Goal: Task Accomplishment & Management: Use online tool/utility

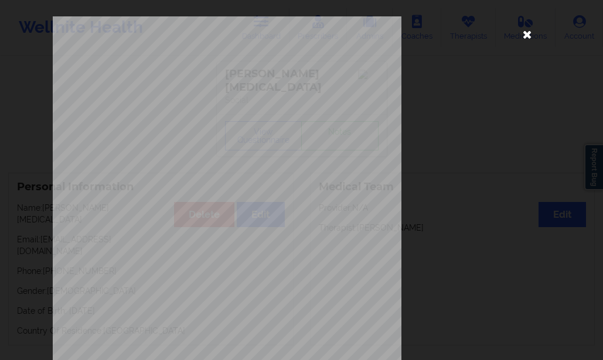
click at [527, 35] on icon at bounding box center [527, 34] width 19 height 19
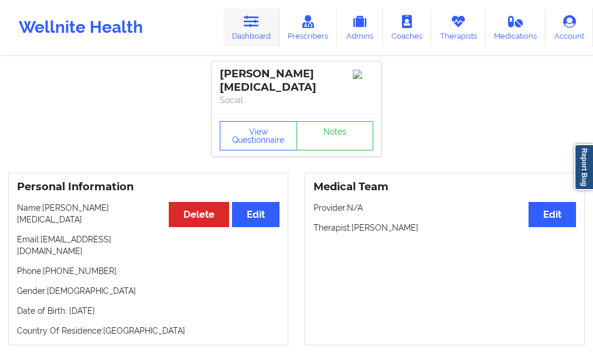
click at [268, 31] on link "Dashboard" at bounding box center [251, 27] width 56 height 39
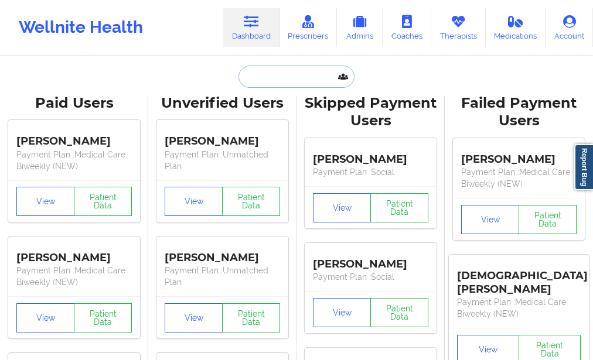
click at [273, 79] on input "text" at bounding box center [297, 77] width 116 height 22
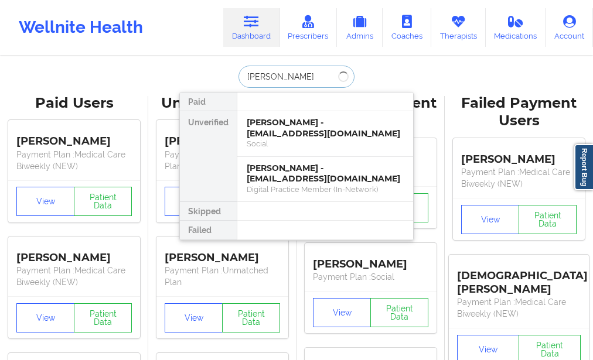
type input "[PERSON_NAME]"
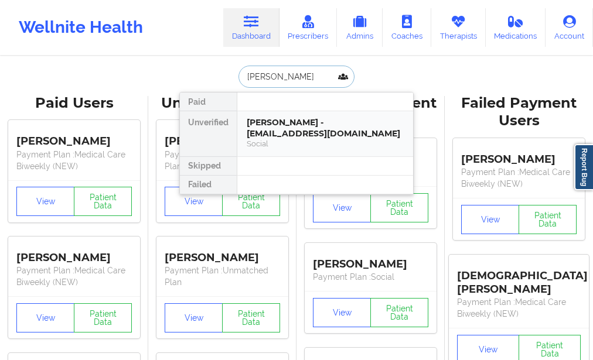
click at [270, 117] on div "[PERSON_NAME] - [EMAIL_ADDRESS][DOMAIN_NAME]" at bounding box center [325, 128] width 157 height 22
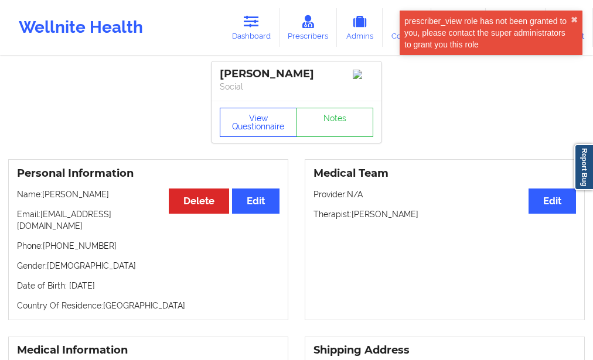
click at [263, 120] on button "View Questionnaire" at bounding box center [258, 122] width 77 height 29
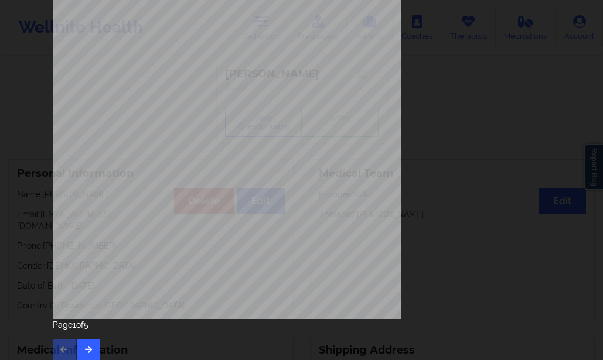
scroll to position [199, 0]
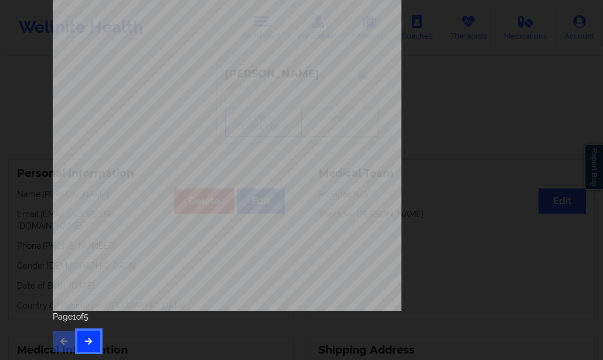
click at [84, 343] on icon "button" at bounding box center [89, 341] width 10 height 7
click at [98, 336] on div "Page 2 of 5" at bounding box center [302, 331] width 498 height 41
click at [92, 339] on button "button" at bounding box center [88, 341] width 23 height 21
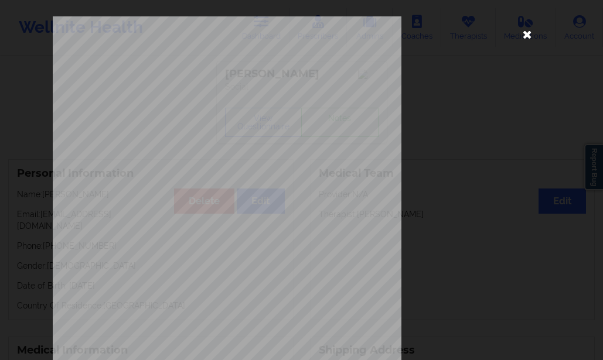
click at [518, 36] on icon at bounding box center [527, 34] width 19 height 19
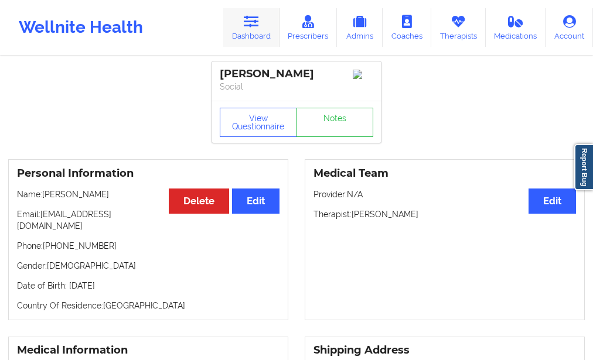
click at [252, 29] on link "Dashboard" at bounding box center [251, 27] width 56 height 39
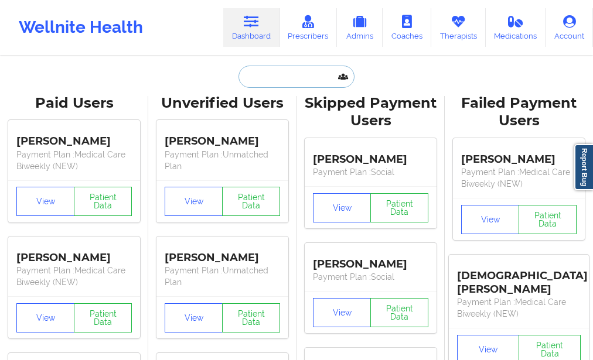
click at [266, 86] on input "text" at bounding box center [297, 77] width 116 height 22
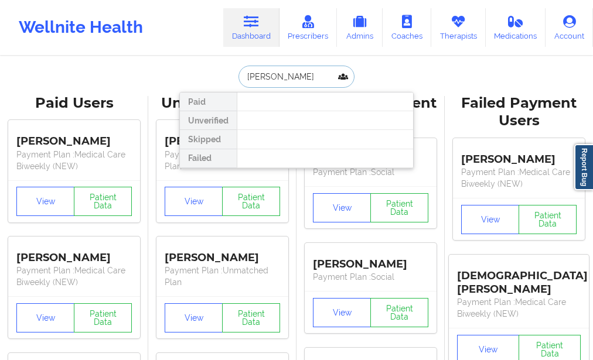
type input "AVRIL LE"
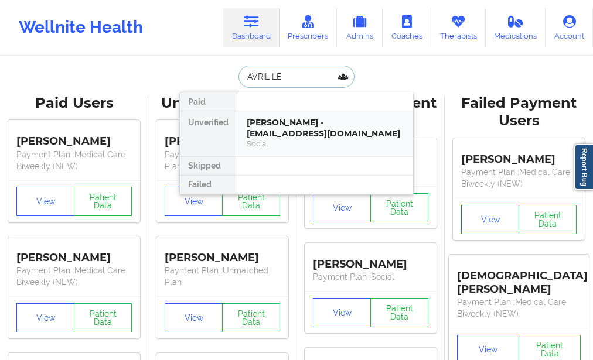
click at [278, 124] on div "[PERSON_NAME] - [EMAIL_ADDRESS][DOMAIN_NAME]" at bounding box center [325, 128] width 157 height 22
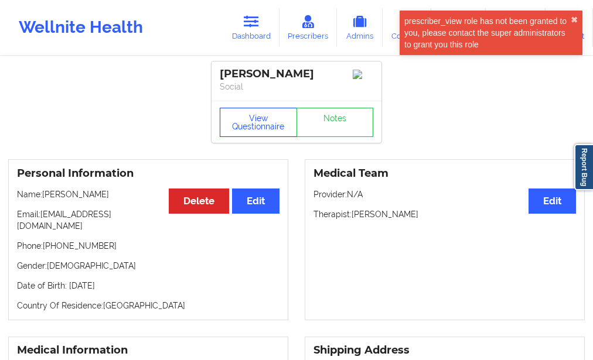
click at [264, 125] on button "View Questionnaire" at bounding box center [258, 122] width 77 height 29
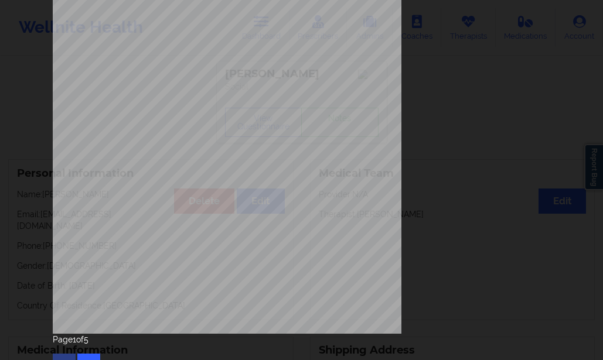
scroll to position [199, 0]
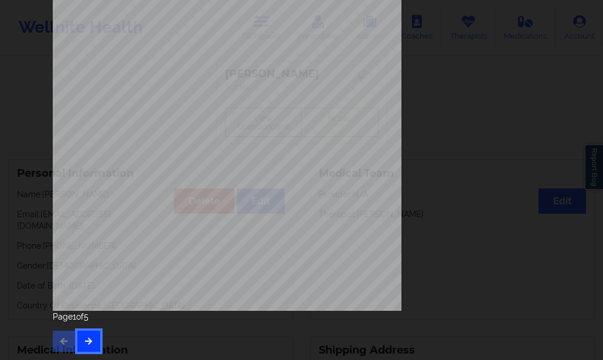
click at [86, 341] on icon "button" at bounding box center [89, 341] width 10 height 7
click at [91, 335] on button "button" at bounding box center [88, 341] width 23 height 21
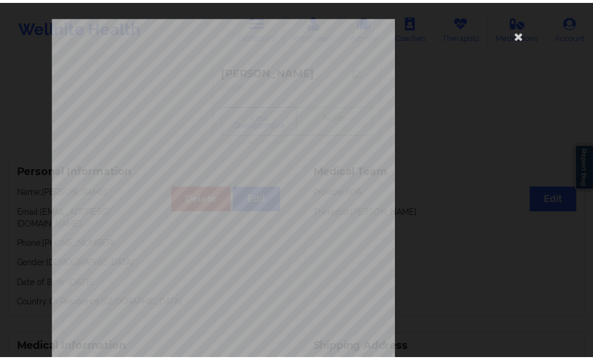
scroll to position [0, 0]
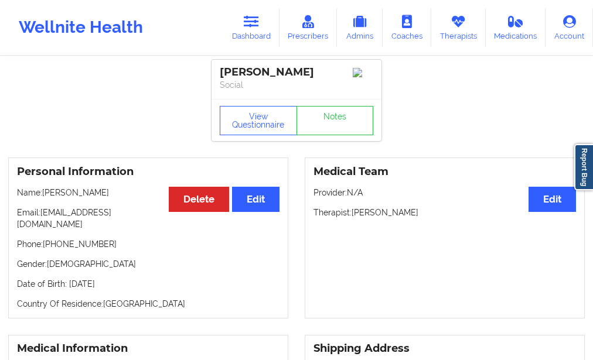
drag, startPoint x: 178, startPoint y: 248, endPoint x: 137, endPoint y: 285, distance: 55.2
click at [138, 282] on div "Personal Information Edit Delete Name: [PERSON_NAME] Email: [EMAIL_ADDRESS][DOM…" at bounding box center [148, 238] width 280 height 161
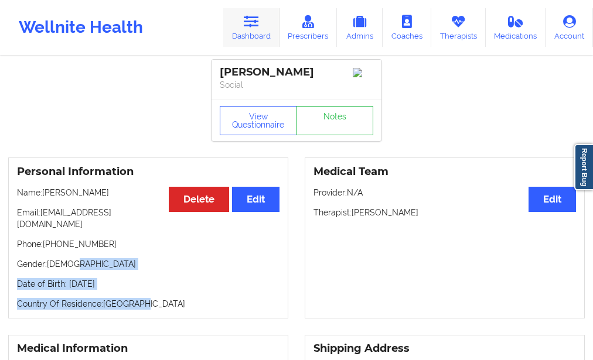
click at [272, 22] on link "Dashboard" at bounding box center [251, 27] width 56 height 39
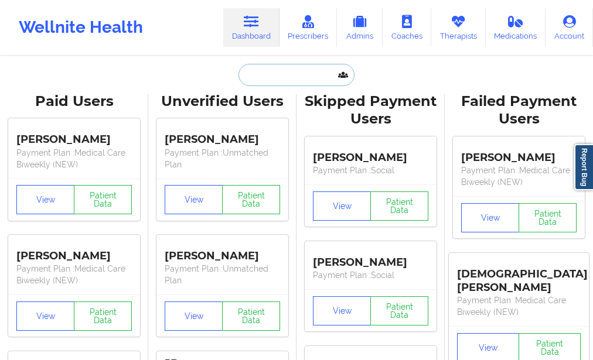
click at [266, 74] on input "text" at bounding box center [297, 75] width 116 height 22
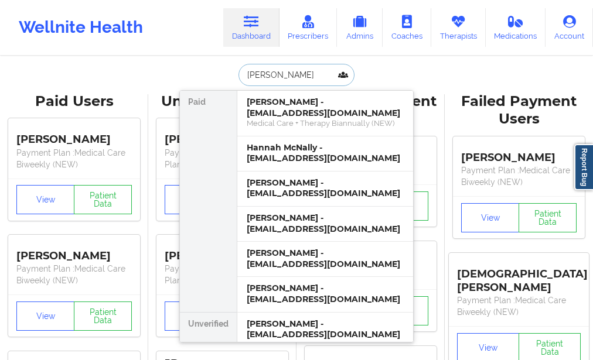
type input "[PERSON_NAME]"
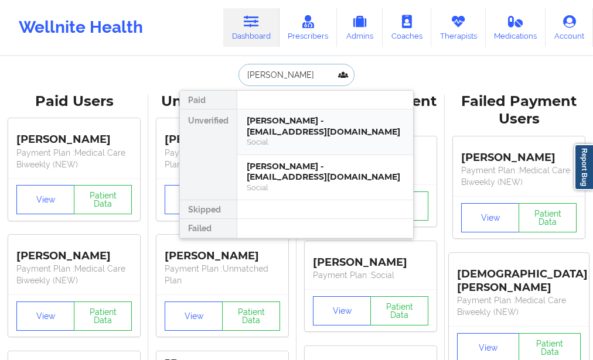
click at [276, 141] on div "Social" at bounding box center [325, 142] width 157 height 10
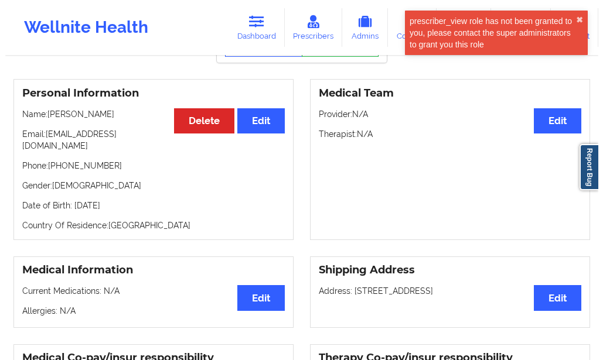
scroll to position [2, 0]
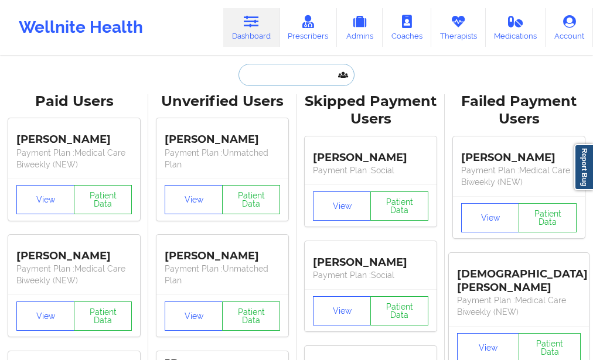
click at [258, 72] on input "text" at bounding box center [297, 75] width 116 height 22
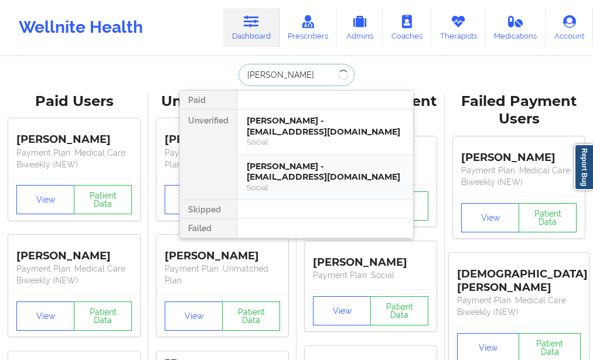
click at [272, 165] on div "Paid Unverified [PERSON_NAME] - [EMAIL_ADDRESS][DOMAIN_NAME] Social [PERSON_NAM…" at bounding box center [296, 164] width 234 height 149
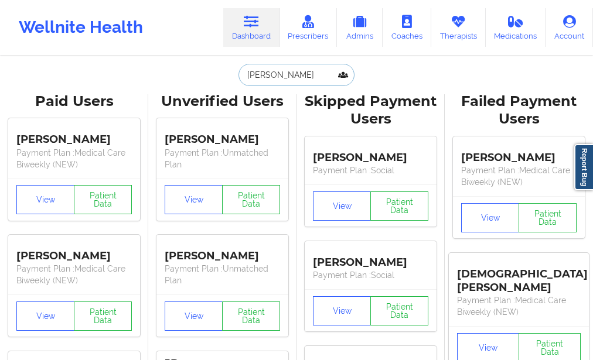
click at [287, 85] on input "[PERSON_NAME]" at bounding box center [297, 75] width 116 height 22
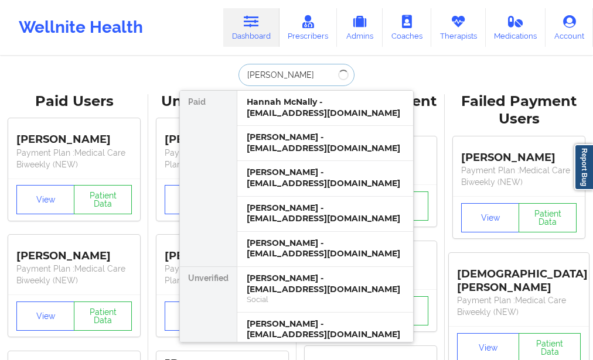
type input "[PERSON_NAME]"
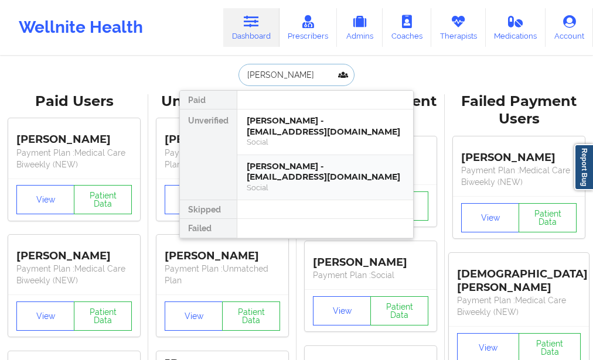
click at [288, 176] on div "[PERSON_NAME] - [EMAIL_ADDRESS][DOMAIN_NAME]" at bounding box center [325, 172] width 157 height 22
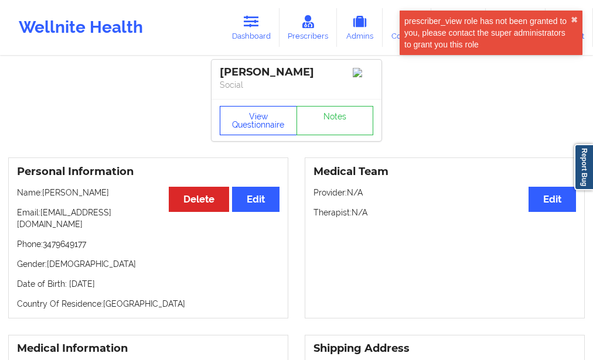
click at [268, 134] on button "View Questionnaire" at bounding box center [258, 120] width 77 height 29
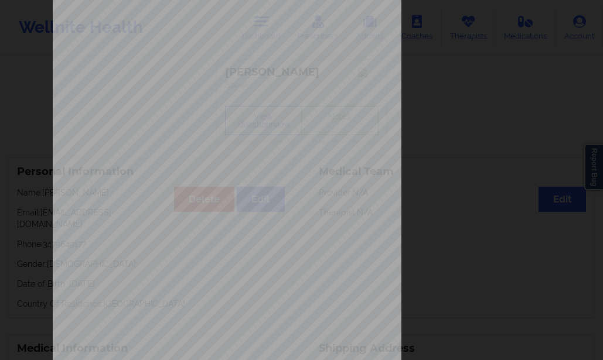
scroll to position [176, 0]
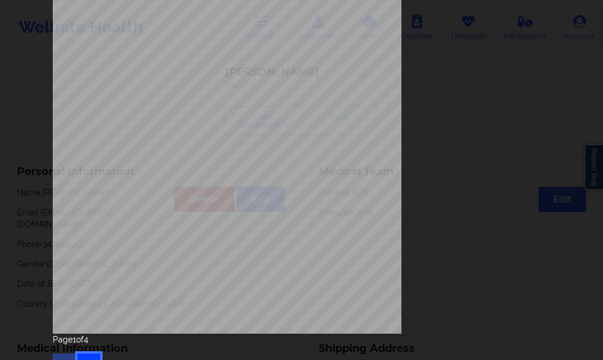
click at [86, 358] on button "button" at bounding box center [88, 364] width 23 height 21
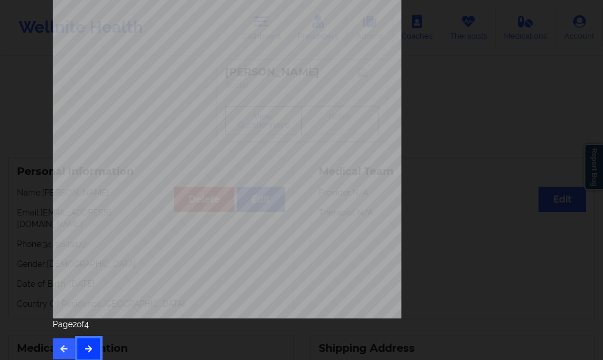
scroll to position [199, 0]
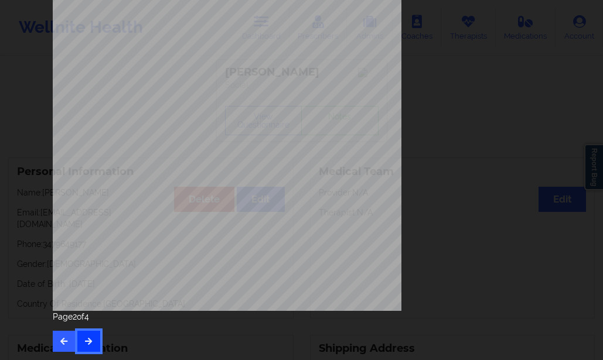
click at [87, 341] on icon "button" at bounding box center [89, 341] width 10 height 7
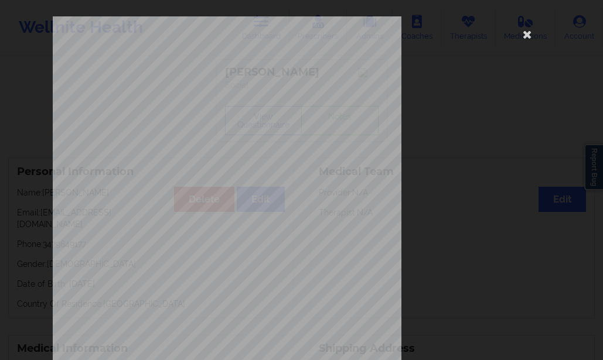
scroll to position [176, 0]
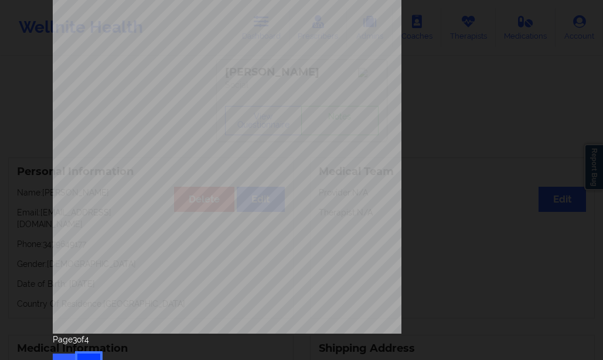
click at [88, 355] on button "button" at bounding box center [88, 364] width 23 height 21
click at [60, 352] on div "Page 4 of 4" at bounding box center [302, 354] width 498 height 41
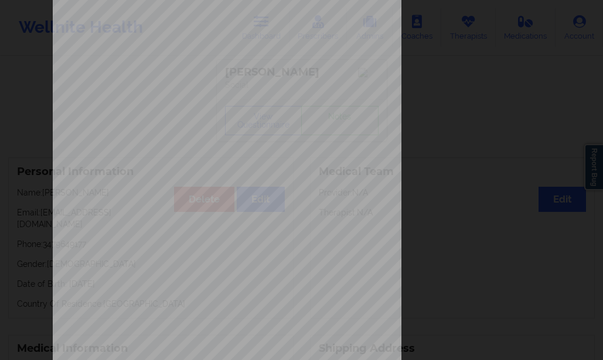
scroll to position [0, 0]
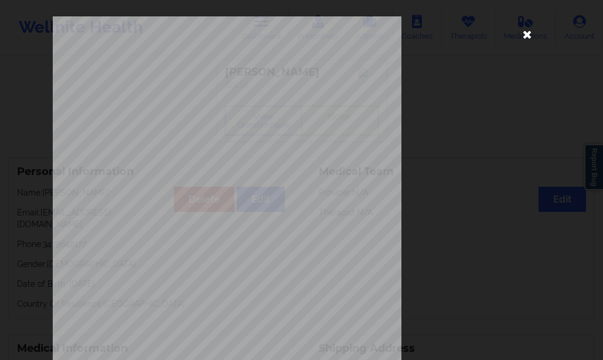
click at [527, 38] on icon at bounding box center [527, 34] width 19 height 19
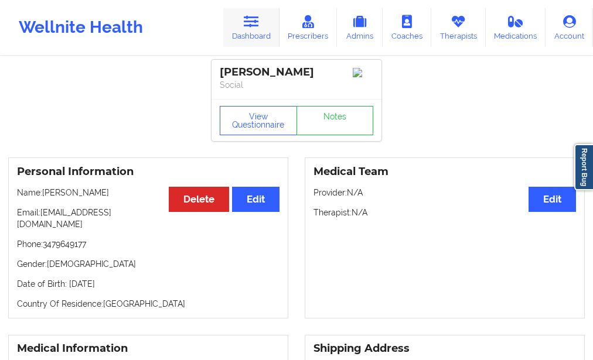
click at [256, 32] on link "Dashboard" at bounding box center [251, 27] width 56 height 39
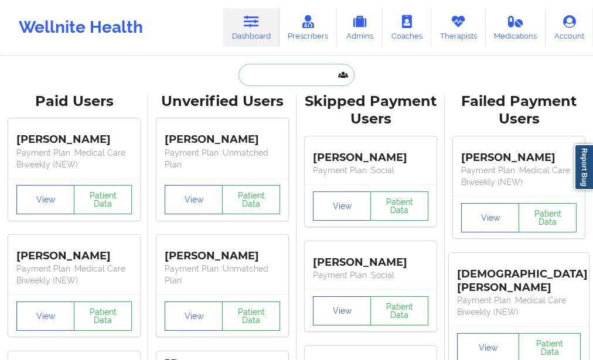
click at [285, 80] on input "text" at bounding box center [297, 75] width 116 height 22
click at [265, 69] on input "text" at bounding box center [297, 75] width 116 height 22
paste input "Elicenia"
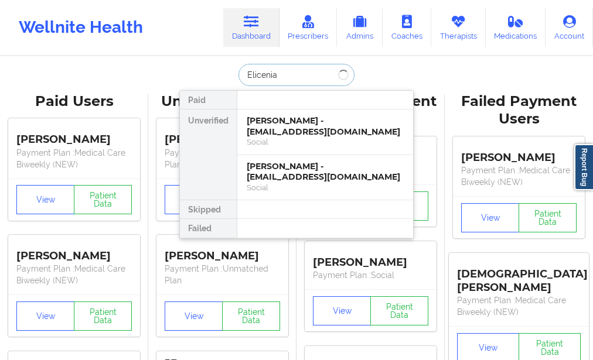
type input "Elicenia"
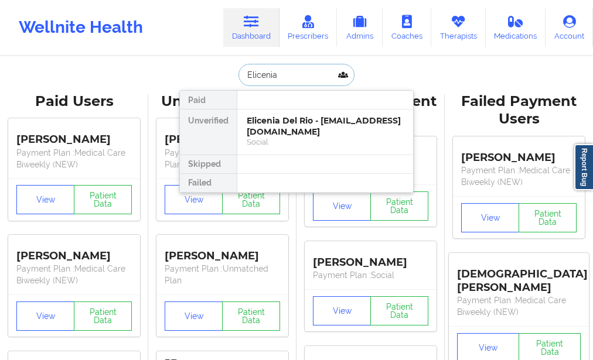
click at [293, 81] on input "Elicenia" at bounding box center [297, 75] width 116 height 22
click at [271, 125] on div "Elicenia Del Rio - [EMAIL_ADDRESS][DOMAIN_NAME]" at bounding box center [325, 126] width 157 height 22
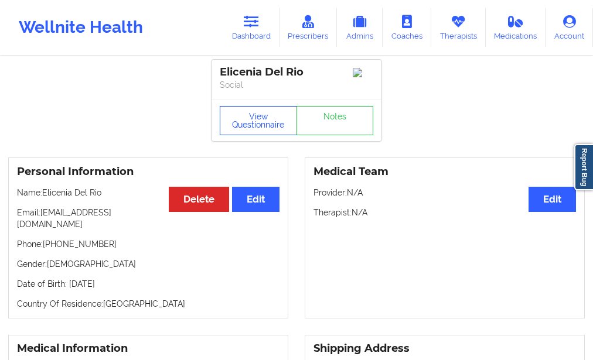
click at [270, 121] on button "View Questionnaire" at bounding box center [258, 120] width 77 height 29
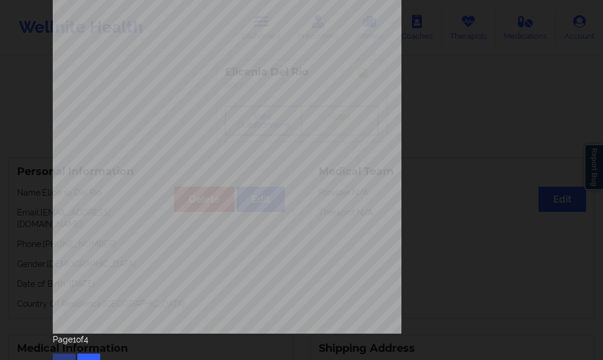
scroll to position [199, 0]
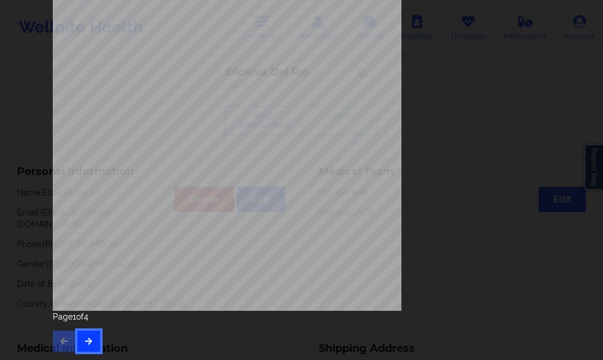
click at [84, 338] on icon "button" at bounding box center [89, 341] width 10 height 7
click at [91, 333] on button "button" at bounding box center [88, 341] width 23 height 21
click at [90, 338] on icon "button" at bounding box center [89, 341] width 10 height 7
click at [69, 339] on button "button" at bounding box center [64, 341] width 23 height 21
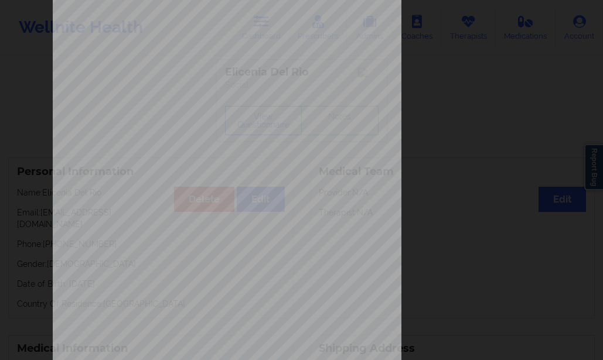
scroll to position [23, 0]
drag, startPoint x: 518, startPoint y: 12, endPoint x: 488, endPoint y: 40, distance: 41.9
click at [518, 12] on icon at bounding box center [527, 11] width 19 height 19
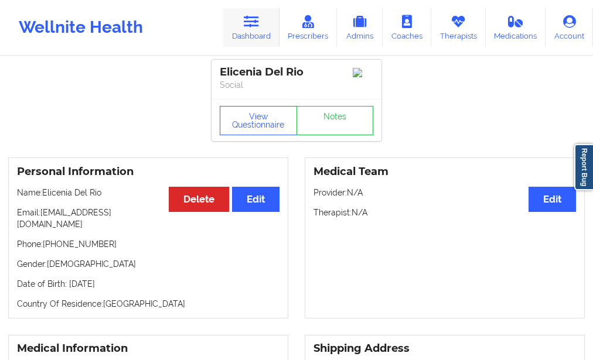
click at [265, 25] on link "Dashboard" at bounding box center [251, 27] width 56 height 39
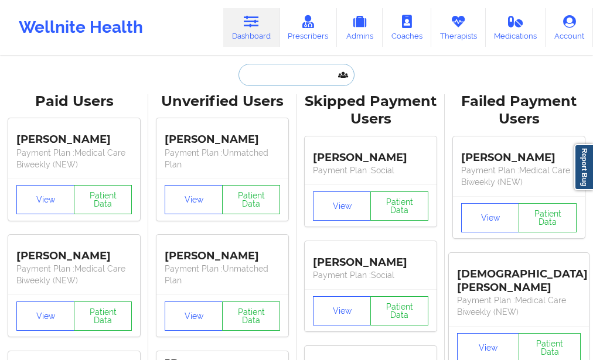
click at [257, 81] on input "text" at bounding box center [297, 75] width 116 height 22
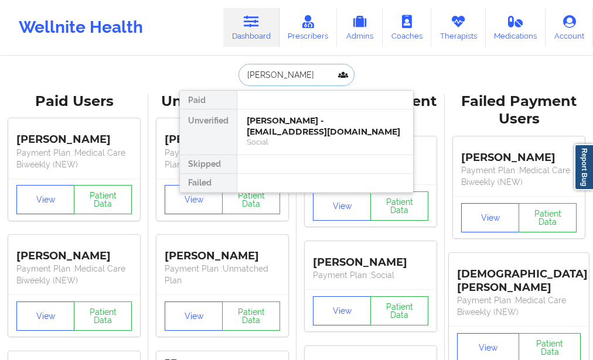
type input "[PERSON_NAME]"
click at [301, 132] on div "[PERSON_NAME] - [EMAIL_ADDRESS][DOMAIN_NAME]" at bounding box center [325, 126] width 157 height 22
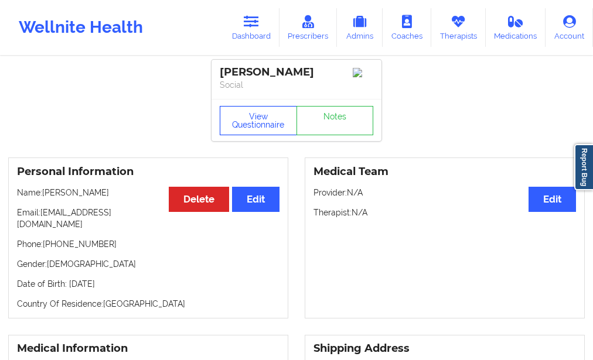
click at [258, 130] on button "View Questionnaire" at bounding box center [258, 120] width 77 height 29
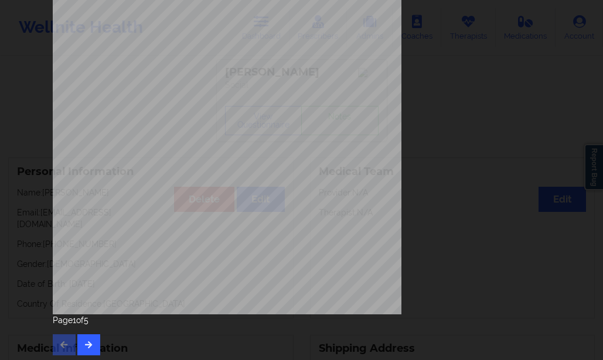
scroll to position [199, 0]
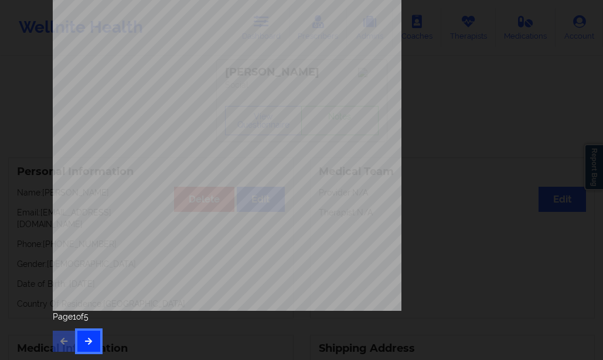
click at [95, 334] on button "button" at bounding box center [88, 341] width 23 height 21
click at [79, 335] on button "button" at bounding box center [88, 341] width 23 height 21
click at [93, 336] on button "button" at bounding box center [88, 341] width 23 height 21
click at [94, 344] on button "button" at bounding box center [88, 341] width 23 height 21
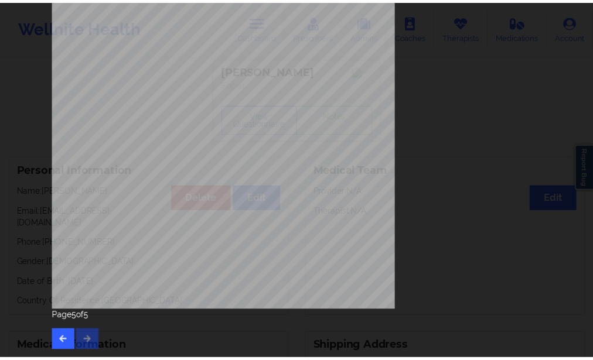
scroll to position [0, 0]
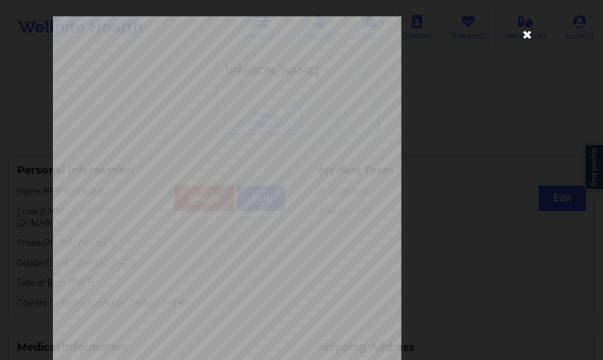
click at [525, 35] on icon at bounding box center [527, 34] width 19 height 19
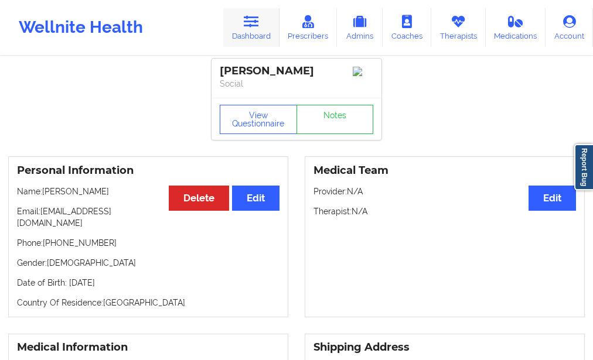
click at [257, 16] on icon at bounding box center [251, 21] width 15 height 13
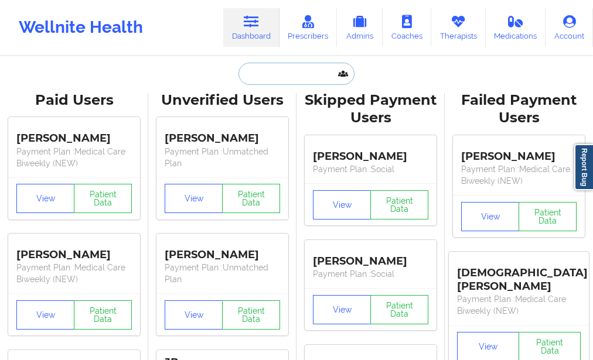
click at [251, 74] on input "text" at bounding box center [297, 74] width 116 height 22
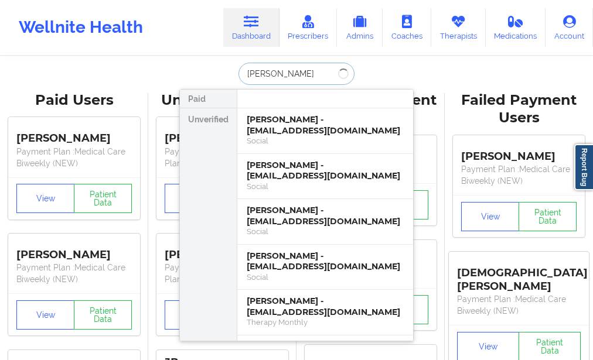
type input "[PERSON_NAME]"
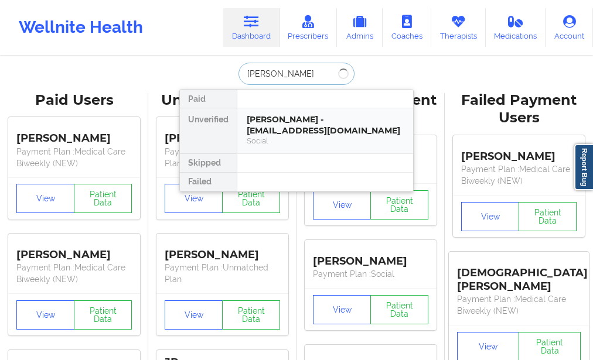
click at [255, 131] on div "[PERSON_NAME] - [EMAIL_ADDRESS][DOMAIN_NAME]" at bounding box center [325, 125] width 157 height 22
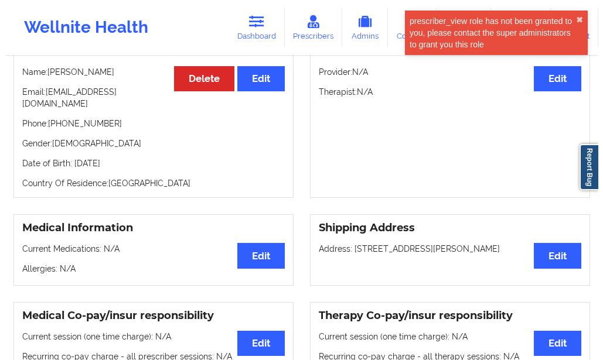
scroll to position [62, 0]
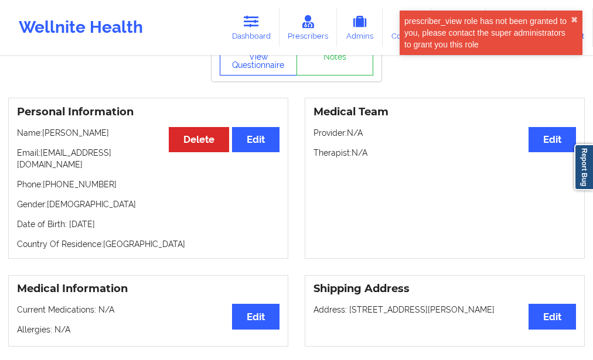
click at [248, 76] on button "View Questionnaire" at bounding box center [258, 60] width 77 height 29
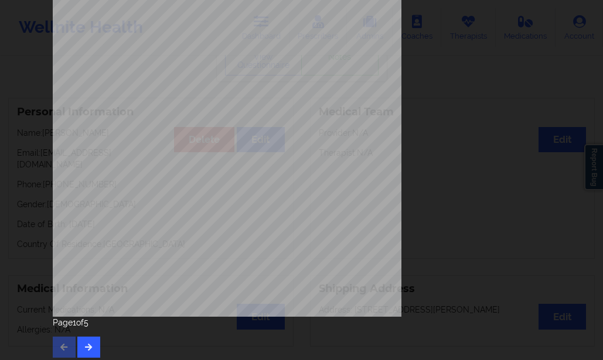
scroll to position [199, 0]
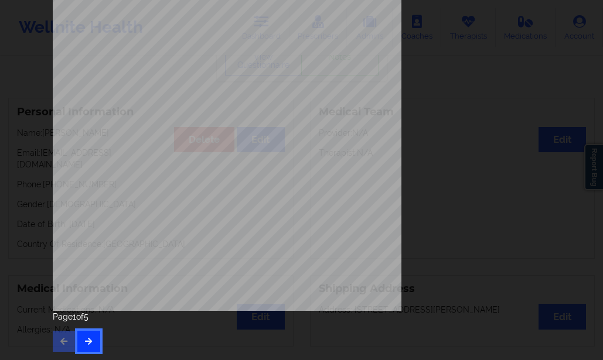
click at [86, 334] on button "button" at bounding box center [88, 341] width 23 height 21
click at [83, 335] on button "button" at bounding box center [88, 341] width 23 height 21
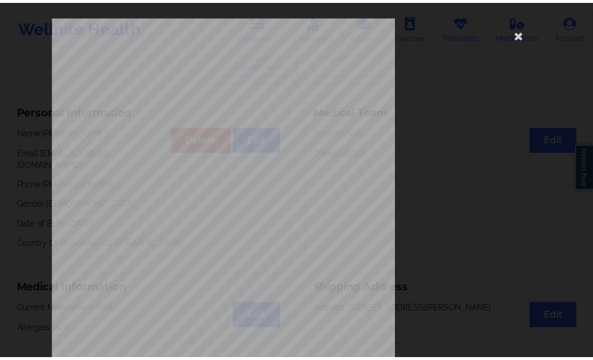
scroll to position [0, 0]
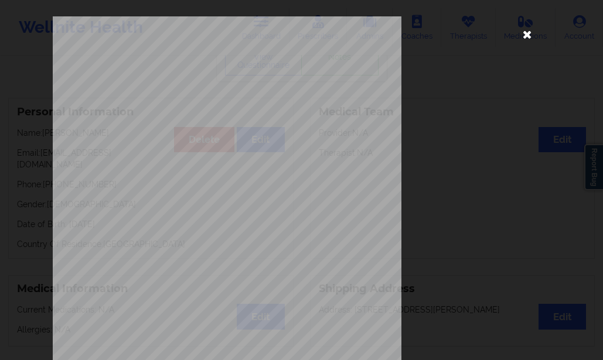
click at [525, 35] on icon at bounding box center [527, 34] width 19 height 19
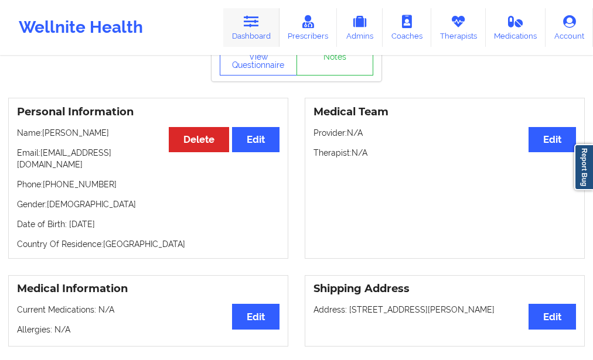
click at [251, 26] on icon at bounding box center [251, 21] width 15 height 13
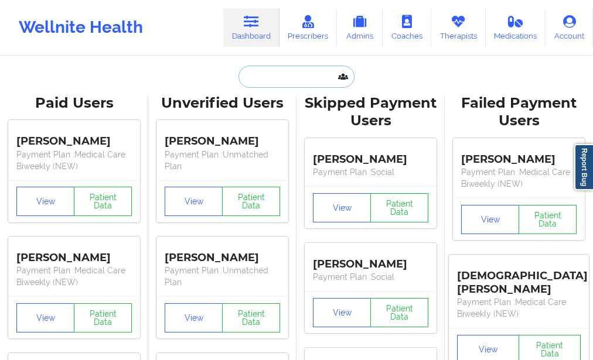
click at [268, 74] on input "text" at bounding box center [297, 77] width 116 height 22
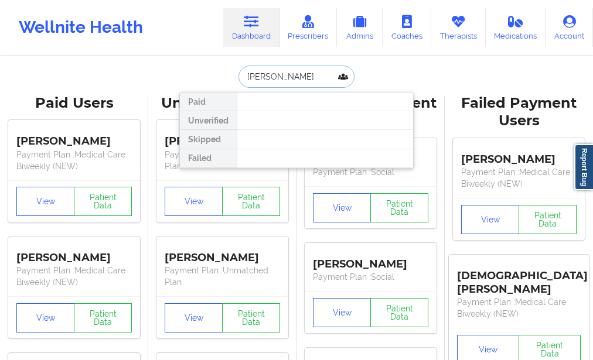
type input "[PERSON_NAME]"
drag, startPoint x: 309, startPoint y: 80, endPoint x: 224, endPoint y: 75, distance: 85.1
click at [224, 75] on div "[PERSON_NAME] Paid Unverified Skipped Failed" at bounding box center [296, 77] width 234 height 22
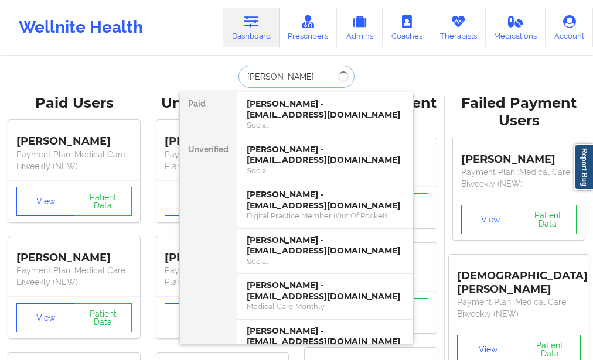
type input "[PERSON_NAME]"
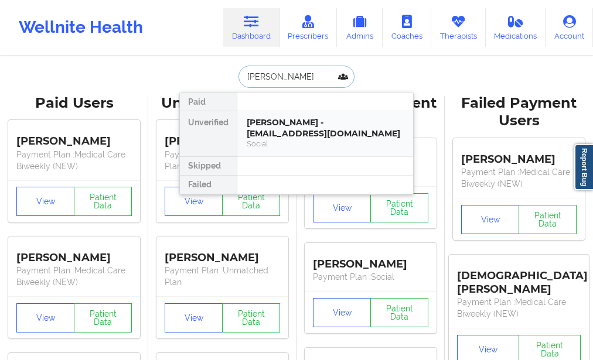
click at [253, 124] on div "[PERSON_NAME] - [EMAIL_ADDRESS][DOMAIN_NAME]" at bounding box center [325, 128] width 157 height 22
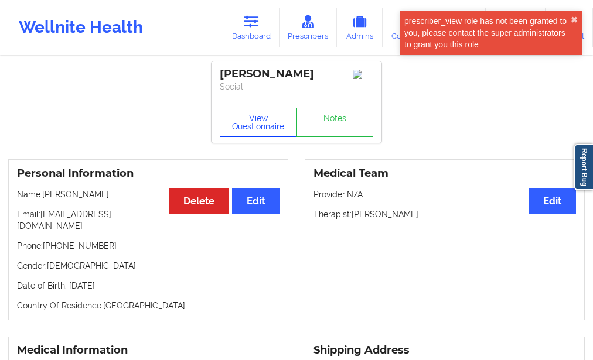
click at [254, 122] on button "View Questionnaire" at bounding box center [258, 122] width 77 height 29
click at [577, 16] on button "✖︎" at bounding box center [574, 19] width 7 height 9
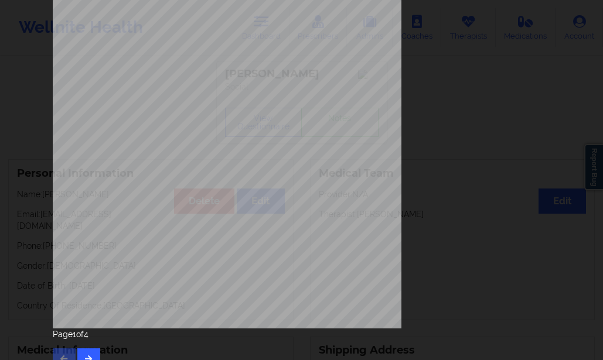
scroll to position [199, 0]
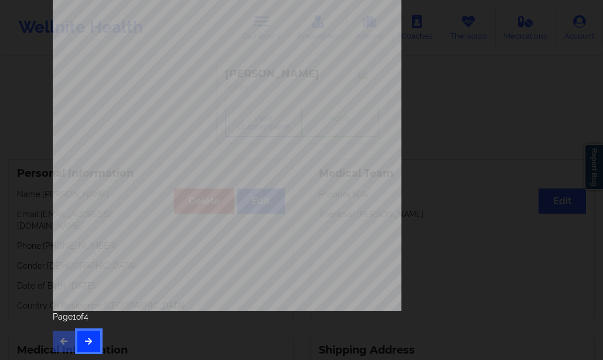
click at [96, 339] on button "button" at bounding box center [88, 341] width 23 height 21
click at [90, 346] on button "button" at bounding box center [88, 341] width 23 height 21
click at [90, 331] on button "button" at bounding box center [88, 341] width 23 height 21
click at [63, 332] on button "button" at bounding box center [64, 341] width 23 height 21
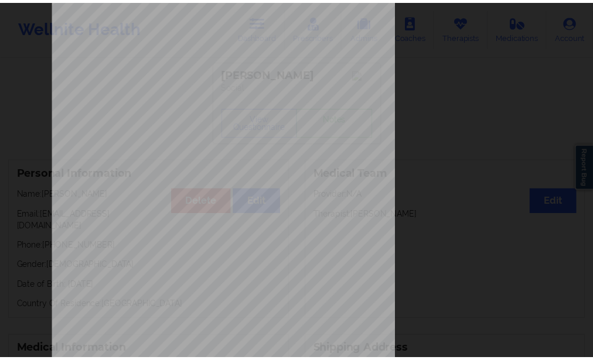
scroll to position [0, 0]
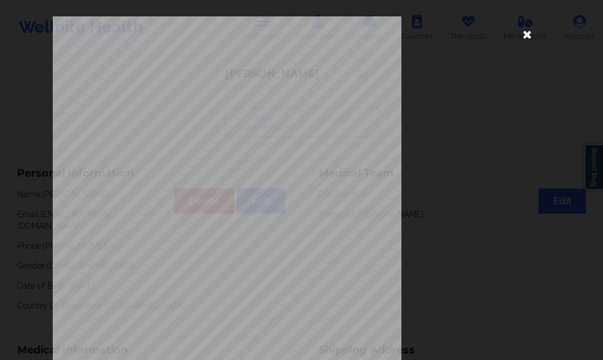
click at [522, 40] on icon at bounding box center [527, 34] width 19 height 19
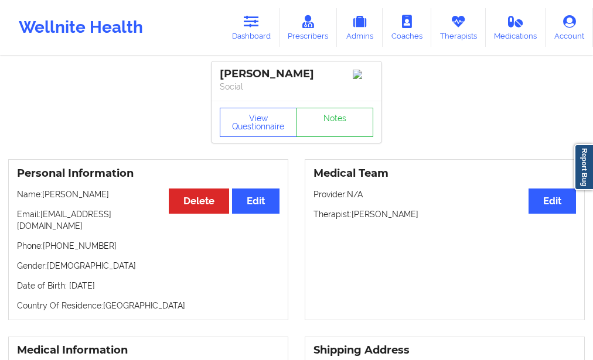
drag, startPoint x: 42, startPoint y: 196, endPoint x: 122, endPoint y: 198, distance: 80.9
click at [122, 198] on p "Name: [PERSON_NAME]" at bounding box center [148, 195] width 263 height 12
copy p "[PERSON_NAME]"
drag, startPoint x: 317, startPoint y: 71, endPoint x: 212, endPoint y: 77, distance: 105.6
click at [212, 77] on div "[PERSON_NAME] Social" at bounding box center [297, 81] width 170 height 39
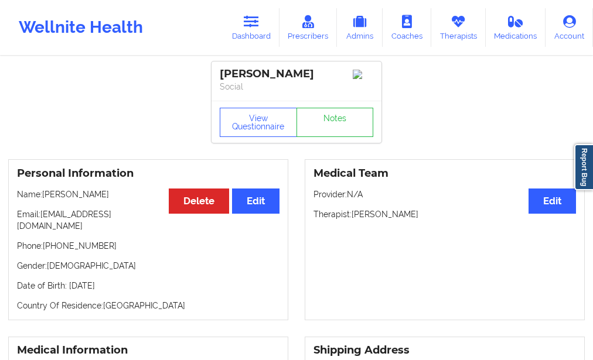
copy div "[PERSON_NAME]"
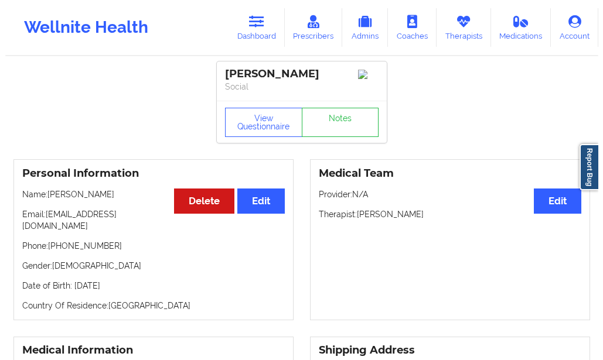
scroll to position [59, 0]
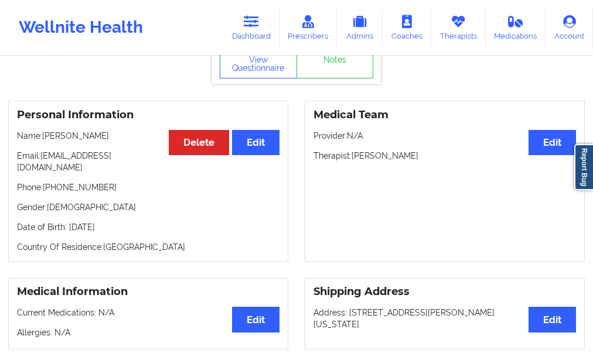
drag, startPoint x: 65, startPoint y: 219, endPoint x: 135, endPoint y: 222, distance: 70.4
click at [135, 222] on p "Date of Birth: [DEMOGRAPHIC_DATA]" at bounding box center [148, 228] width 263 height 12
copy p "[DATE]"
click at [253, 72] on button "View Questionnaire" at bounding box center [258, 63] width 77 height 29
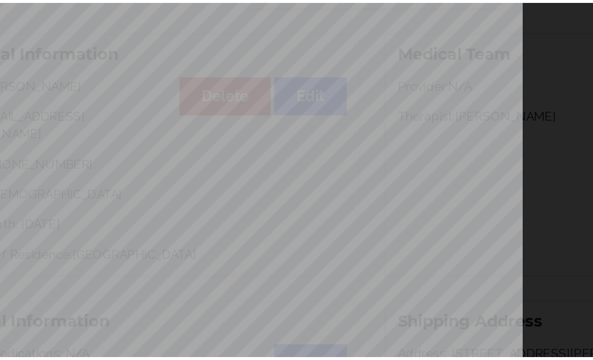
scroll to position [60, 0]
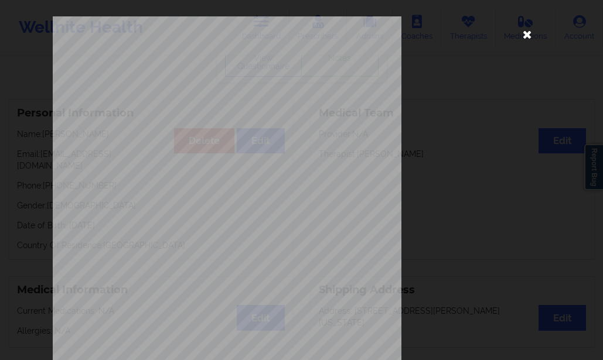
click at [526, 33] on icon at bounding box center [527, 34] width 19 height 19
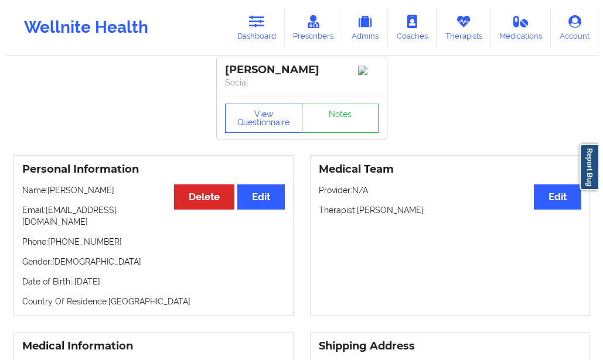
scroll to position [0, 0]
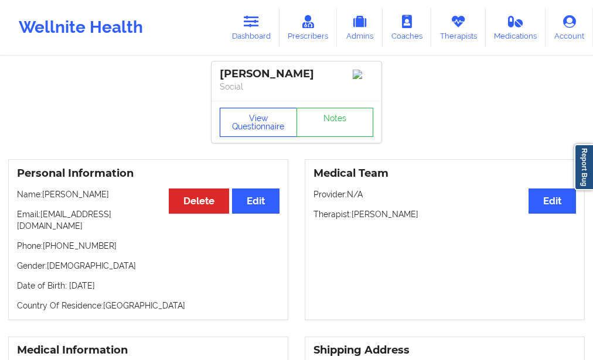
click at [263, 128] on button "View Questionnaire" at bounding box center [258, 122] width 77 height 29
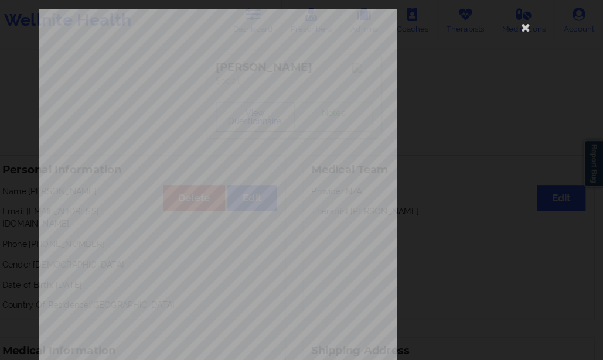
scroll to position [1, 0]
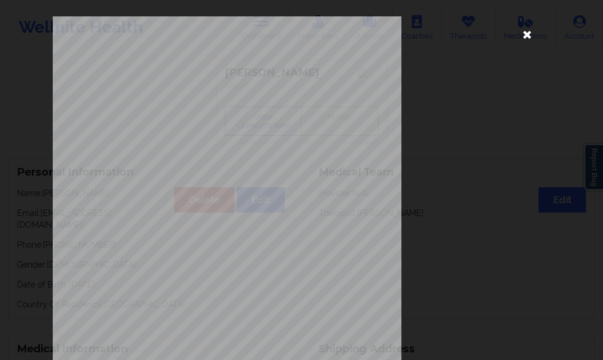
click at [526, 33] on icon at bounding box center [527, 34] width 19 height 19
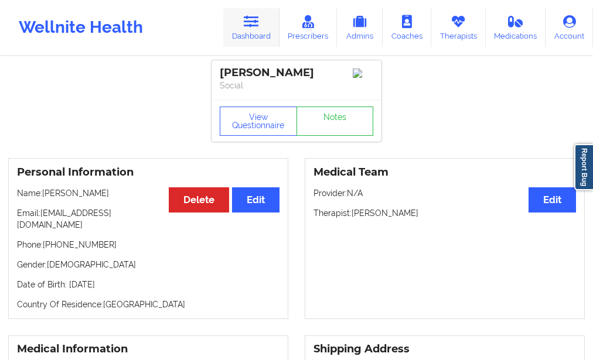
click at [260, 38] on link "Dashboard" at bounding box center [251, 27] width 56 height 39
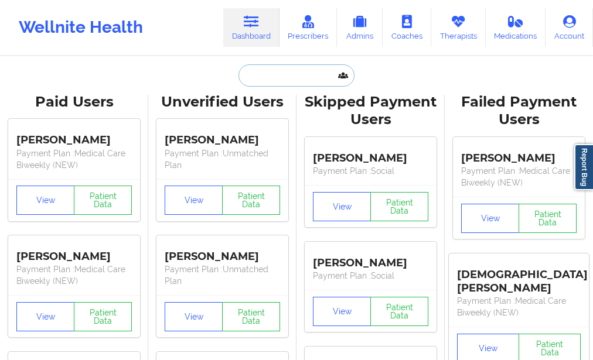
click at [261, 76] on input "text" at bounding box center [297, 75] width 116 height 22
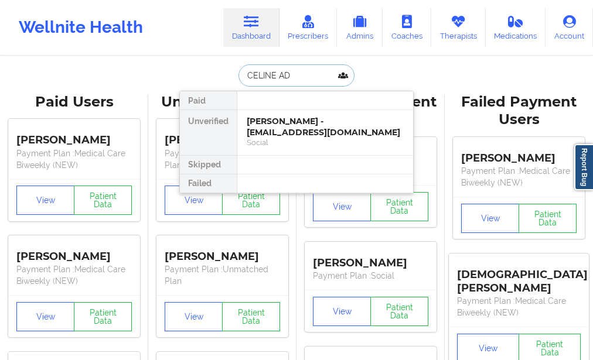
type input "CELINE AD"
click at [200, 67] on div "CELINE AD Paid Unverified [PERSON_NAME] - [EMAIL_ADDRESS][DOMAIN_NAME] Social S…" at bounding box center [296, 75] width 234 height 22
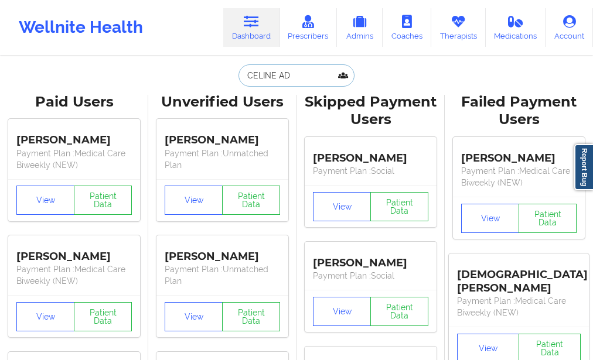
drag, startPoint x: 294, startPoint y: 77, endPoint x: 233, endPoint y: 80, distance: 60.5
click at [233, 80] on div "CELINE AD Paid Unverified [PERSON_NAME] - [EMAIL_ADDRESS][DOMAIN_NAME] Social S…" at bounding box center [296, 75] width 234 height 22
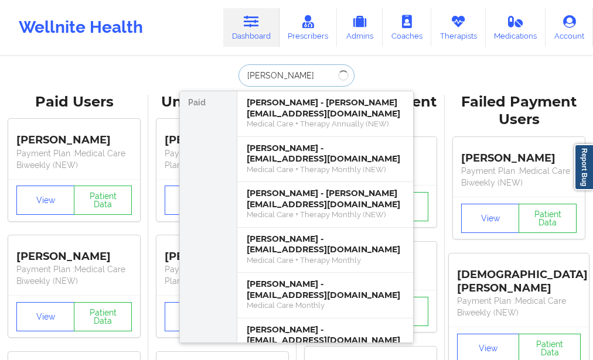
type input "[PERSON_NAME]"
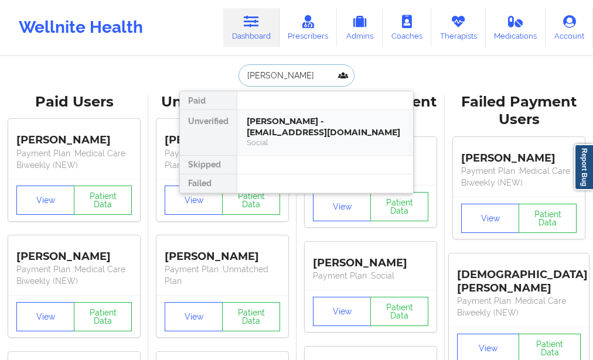
click at [277, 120] on div "[PERSON_NAME] - [EMAIL_ADDRESS][DOMAIN_NAME]" at bounding box center [325, 127] width 157 height 22
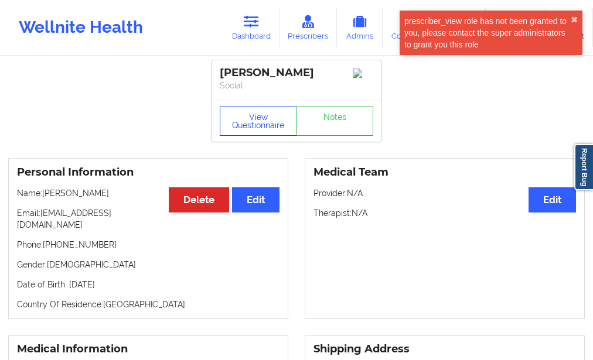
click at [273, 122] on button "View Questionnaire" at bounding box center [258, 121] width 77 height 29
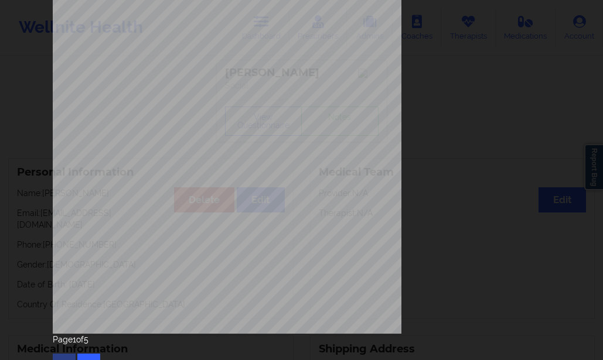
scroll to position [199, 0]
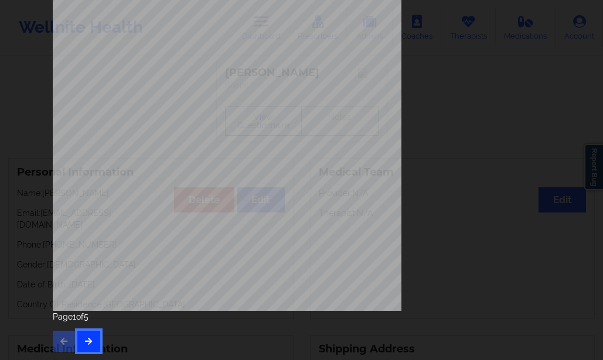
click at [84, 339] on icon "button" at bounding box center [89, 341] width 10 height 7
click at [90, 339] on icon "button" at bounding box center [89, 341] width 10 height 7
click at [95, 340] on button "button" at bounding box center [88, 341] width 23 height 21
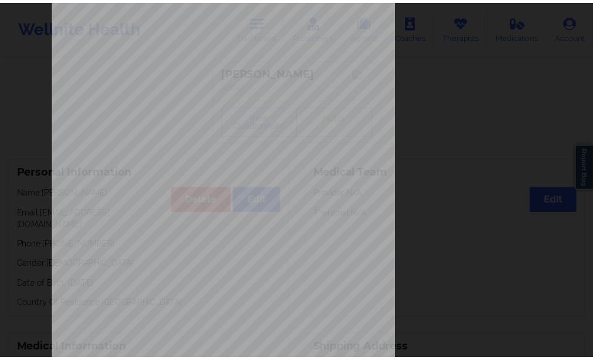
scroll to position [0, 0]
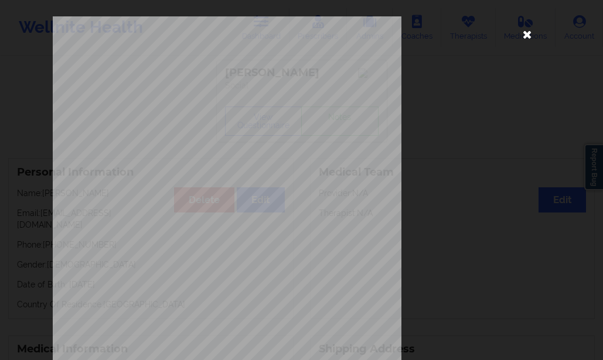
click at [531, 39] on icon at bounding box center [527, 34] width 19 height 19
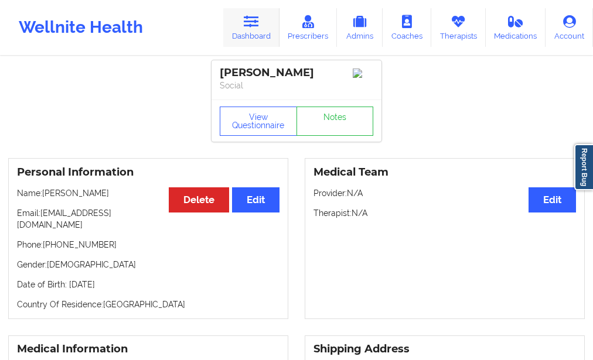
click at [254, 19] on icon at bounding box center [251, 21] width 15 height 13
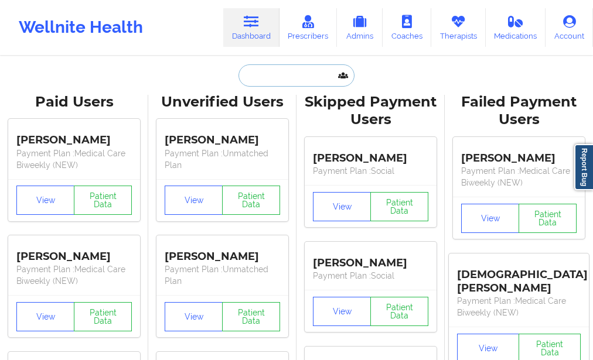
click at [254, 70] on input "text" at bounding box center [297, 75] width 116 height 22
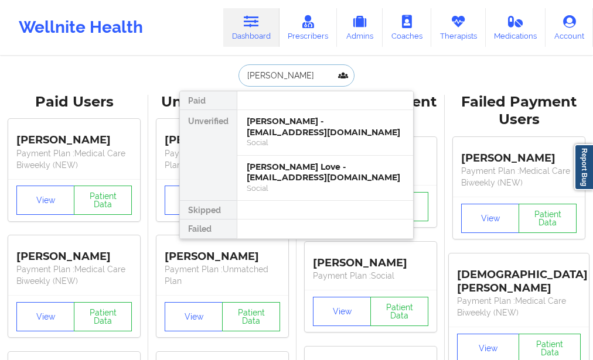
type input "[PERSON_NAME]"
click at [261, 148] on div "[PERSON_NAME] - [EMAIL_ADDRESS][DOMAIN_NAME] Social" at bounding box center [325, 133] width 176 height 46
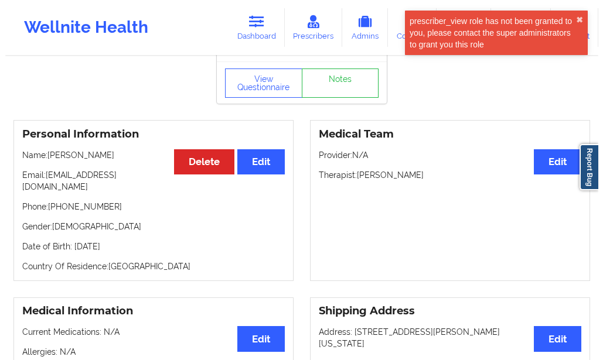
scroll to position [60, 0]
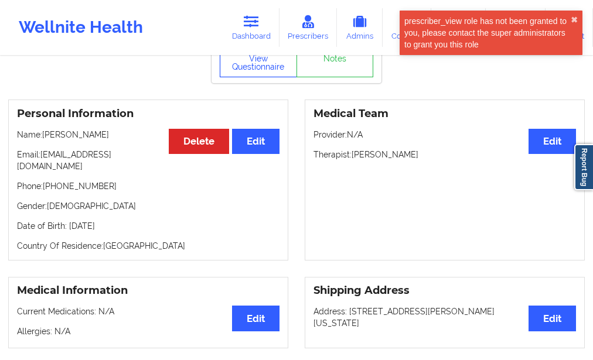
click at [254, 69] on button "View Questionnaire" at bounding box center [258, 62] width 77 height 29
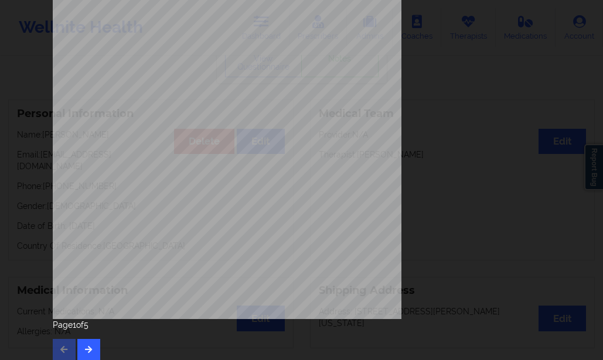
scroll to position [199, 0]
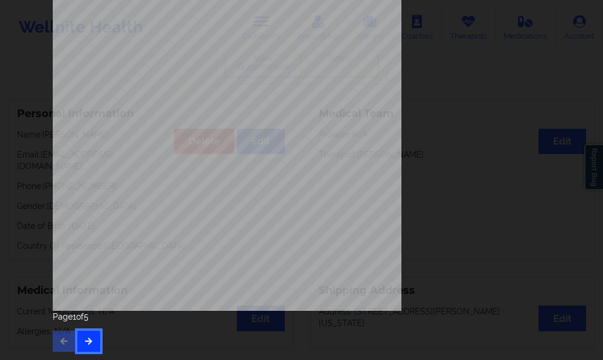
click at [94, 339] on button "button" at bounding box center [88, 341] width 23 height 21
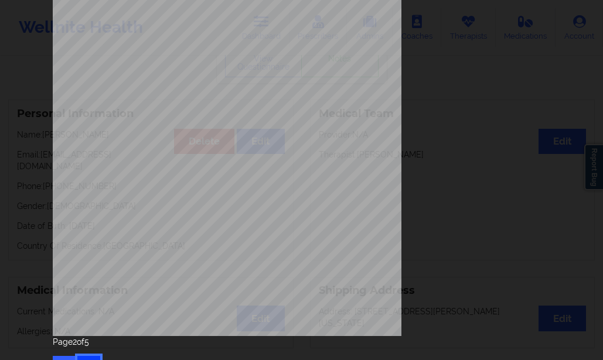
scroll to position [176, 0]
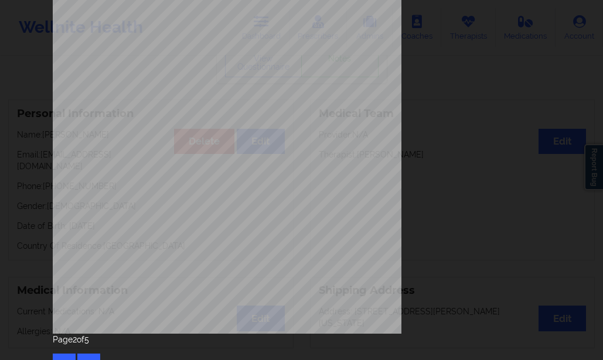
click at [91, 353] on div "Page 2 of 5" at bounding box center [302, 354] width 498 height 41
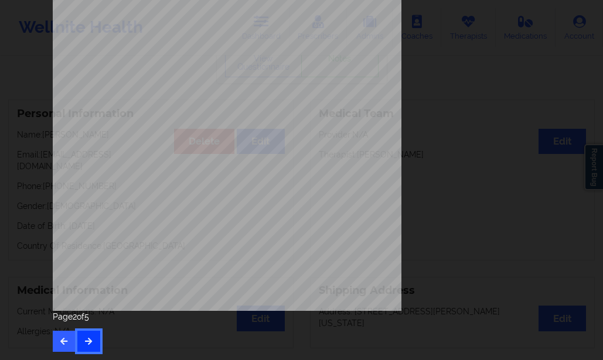
click at [84, 336] on button "button" at bounding box center [88, 341] width 23 height 21
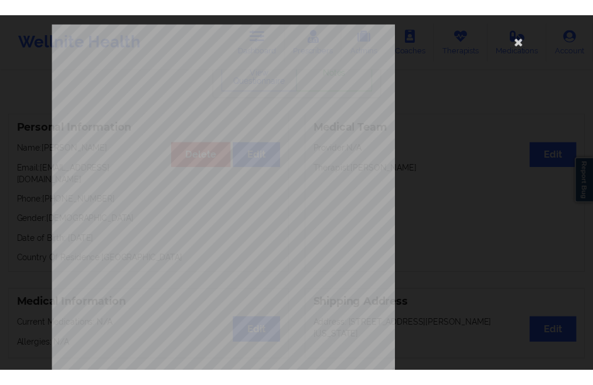
scroll to position [2, 0]
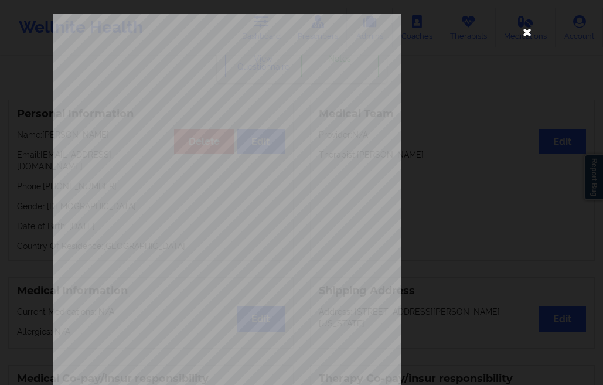
click at [526, 33] on icon at bounding box center [527, 31] width 19 height 19
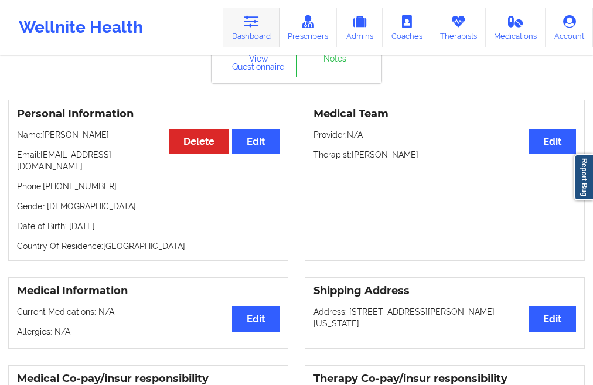
click at [260, 38] on link "Dashboard" at bounding box center [251, 27] width 56 height 39
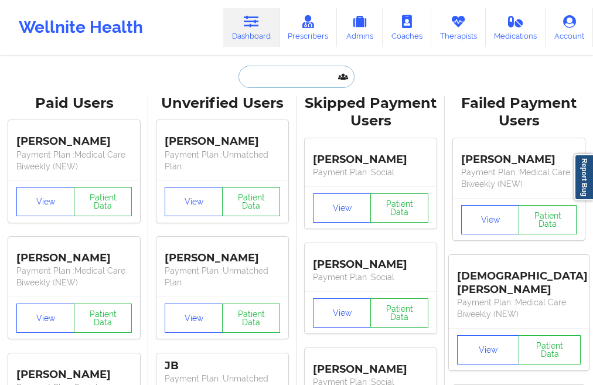
click at [282, 72] on input "text" at bounding box center [297, 77] width 116 height 22
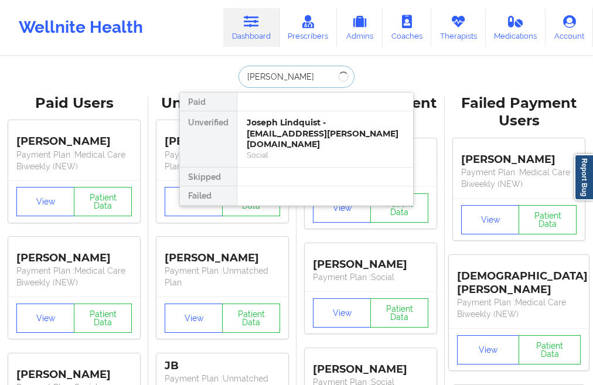
type input "[PERSON_NAME]"
click at [271, 134] on div "Joseph Lindquist - [EMAIL_ADDRESS][PERSON_NAME][DOMAIN_NAME]" at bounding box center [325, 133] width 157 height 33
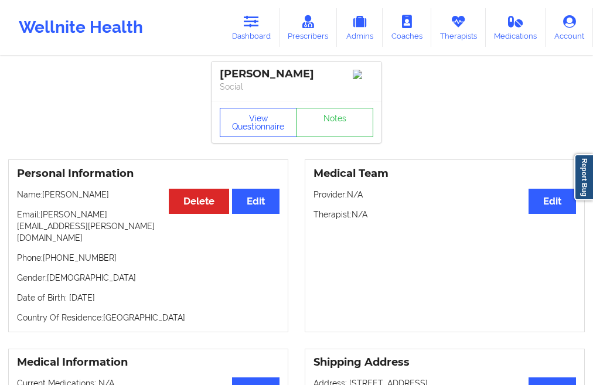
click at [255, 130] on button "View Questionnaire" at bounding box center [258, 122] width 77 height 29
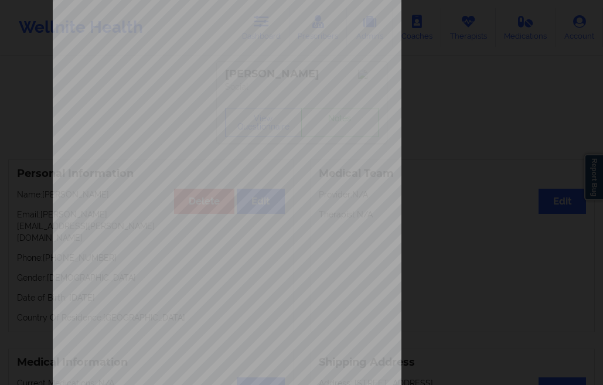
scroll to position [174, 0]
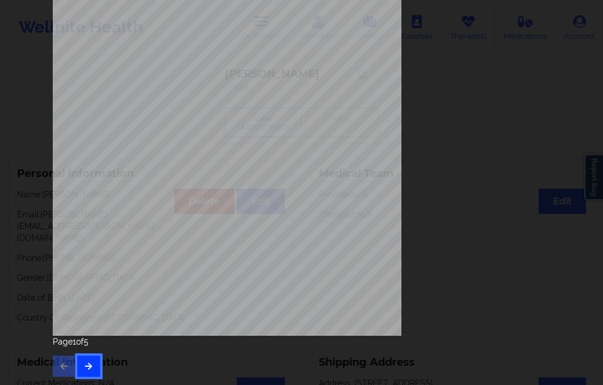
click at [94, 359] on button "button" at bounding box center [88, 366] width 23 height 21
click at [92, 360] on button "button" at bounding box center [88, 366] width 23 height 21
click at [85, 359] on button "button" at bounding box center [88, 366] width 23 height 21
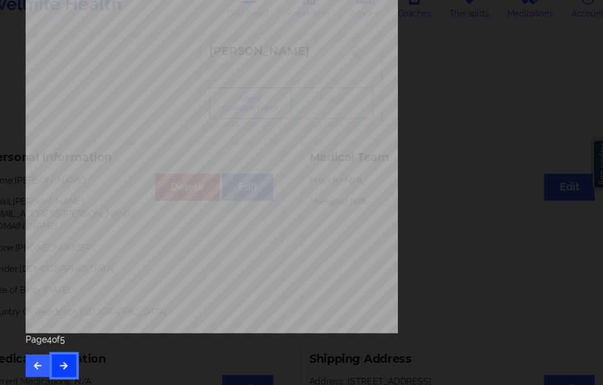
click at [83, 360] on button "button" at bounding box center [88, 366] width 23 height 21
click at [59, 360] on icon "button" at bounding box center [64, 365] width 10 height 7
click at [60, 360] on button "button" at bounding box center [64, 366] width 23 height 21
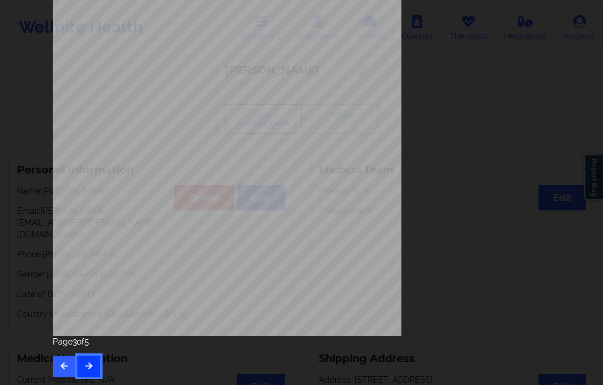
click at [92, 358] on button "button" at bounding box center [88, 366] width 23 height 21
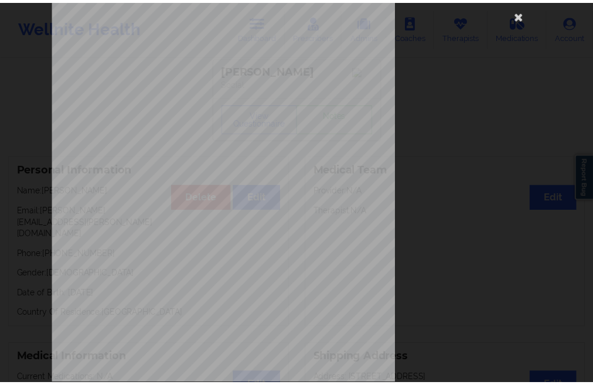
scroll to position [0, 0]
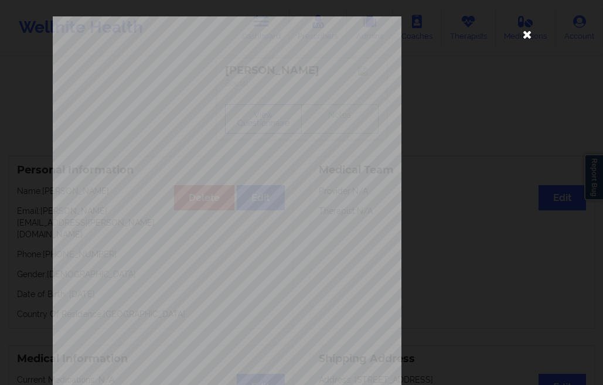
click at [528, 35] on icon at bounding box center [527, 34] width 19 height 19
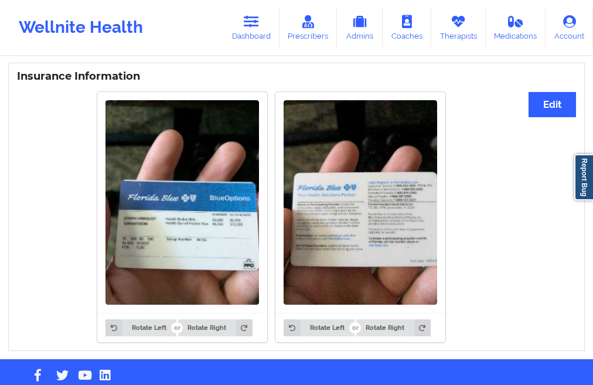
scroll to position [893, 0]
